Goal: Transaction & Acquisition: Purchase product/service

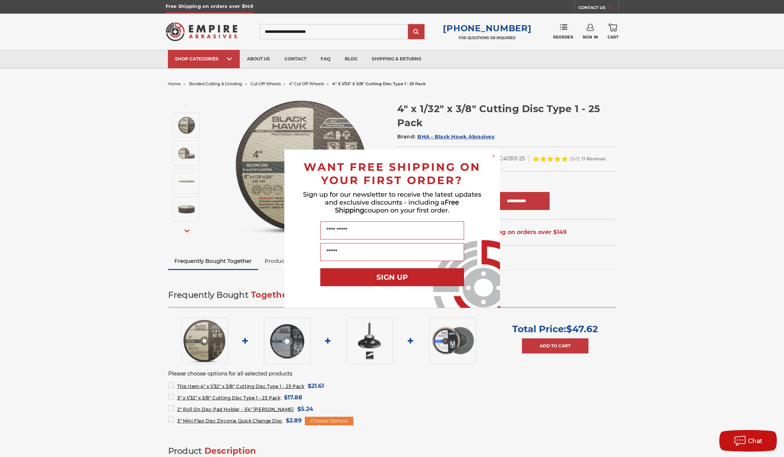
click at [98, 102] on div "Close dialog WANT FREE SHIPPING ON YOUR FIRST ORDER? Sign up for our newsletter…" at bounding box center [392, 228] width 784 height 457
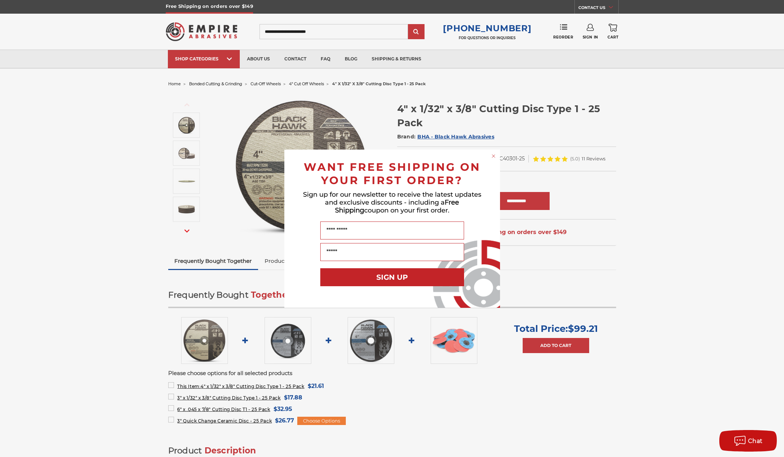
click at [495, 156] on circle "Close dialog" at bounding box center [493, 155] width 7 height 7
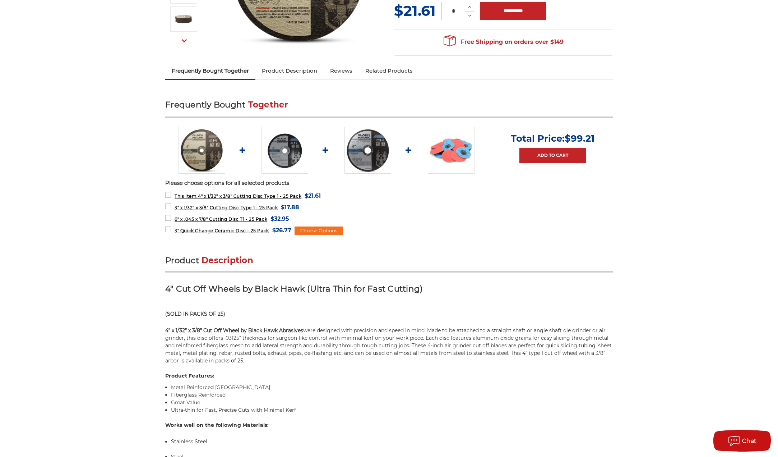
scroll to position [108, 0]
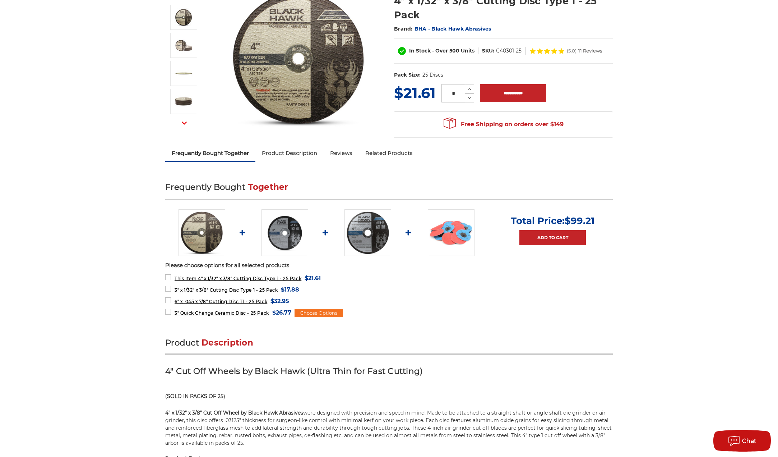
click at [387, 151] on link "Related Products" at bounding box center [389, 153] width 60 height 16
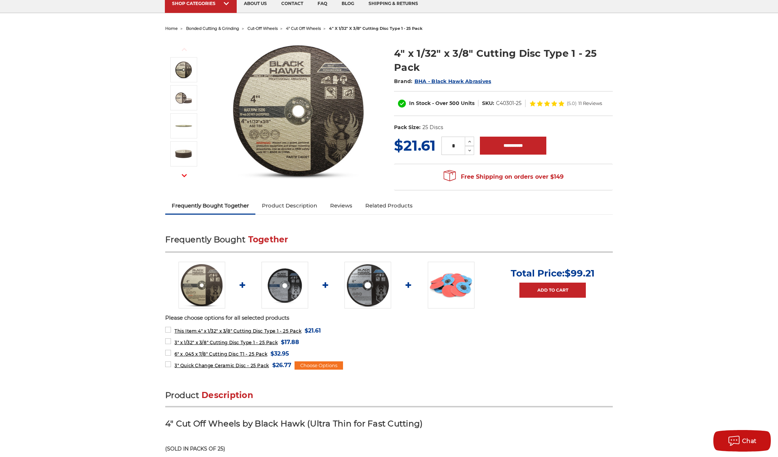
scroll to position [72, 0]
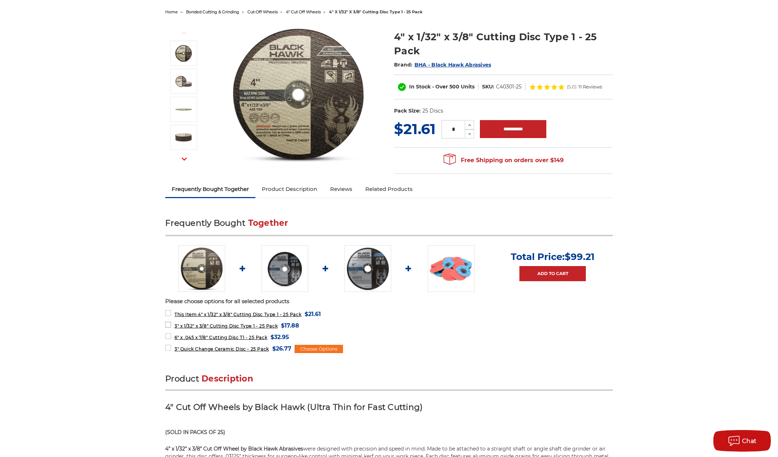
click at [168, 326] on label "3" x 1/32" x 3/8" Cutting Disc Type 1 - 25 Pack MSRP: Was: Now: $17.88 (You sav…" at bounding box center [232, 326] width 134 height 10
drag, startPoint x: 168, startPoint y: 337, endPoint x: 163, endPoint y: 339, distance: 5.3
click at [168, 337] on label "6" x .045 x 7/8" Cutting Disc T1 - 25 Pack MSRP: Was: Now: $32.95 (You save )" at bounding box center [227, 337] width 124 height 10
click at [166, 347] on label "3" Quick Change Ceramic Disc - 25 Pack MSRP: Was: Now: $26.77 (You save )" at bounding box center [228, 349] width 126 height 10
